Goal: Navigation & Orientation: Find specific page/section

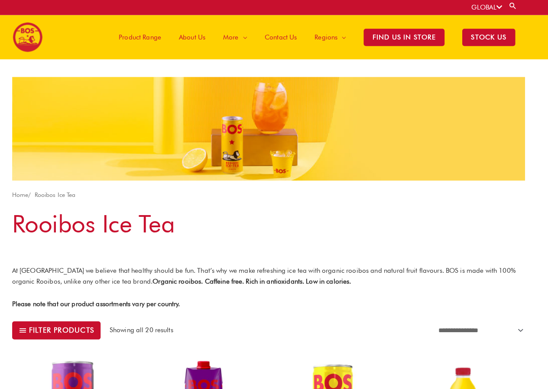
click at [60, 40] on div "Main Menu Product Range About Us More Menu Toggle The Magic of Rooibos Make it …" at bounding box center [273, 36] width 501 height 43
click at [39, 36] on img at bounding box center [37, 36] width 29 height 29
